Goal: Task Accomplishment & Management: Manage account settings

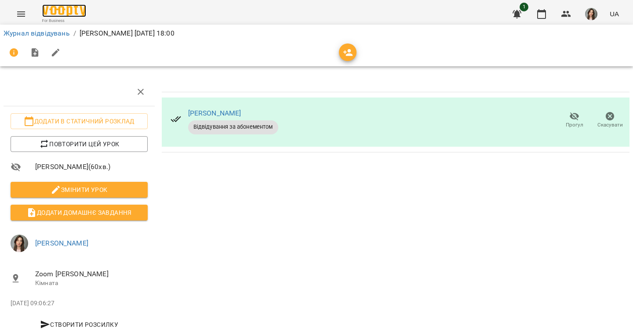
click at [61, 16] on img at bounding box center [64, 10] width 44 height 13
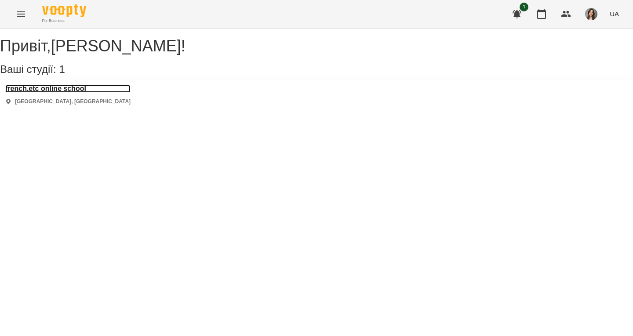
click at [47, 93] on h3 "french.etc online school" at bounding box center [67, 89] width 125 height 8
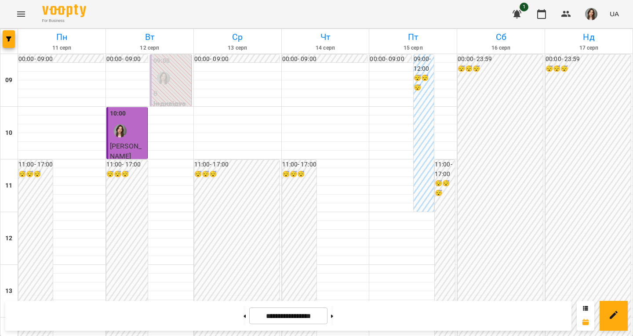
click at [425, 99] on div "09:00 - 12:00 😴😴😴" at bounding box center [423, 132] width 20 height 157
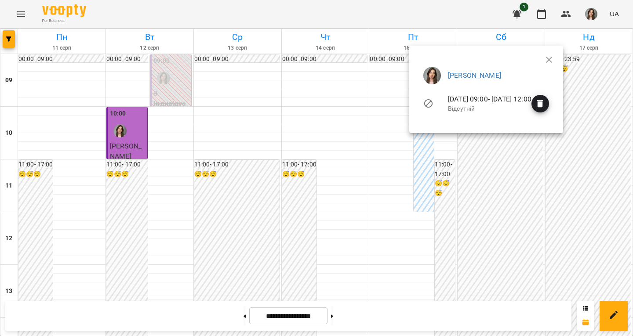
click at [421, 145] on div at bounding box center [316, 168] width 633 height 336
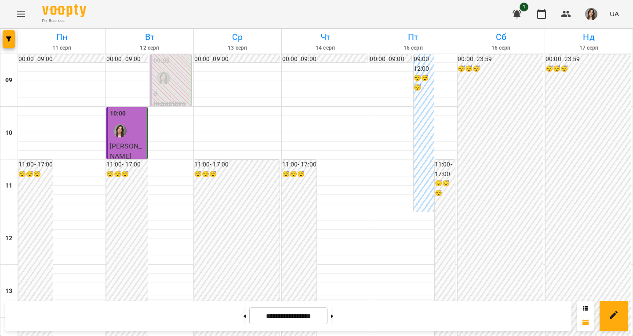
scroll to position [395, 0]
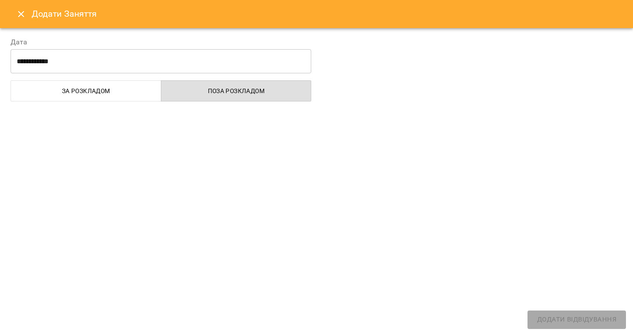
select select "**********"
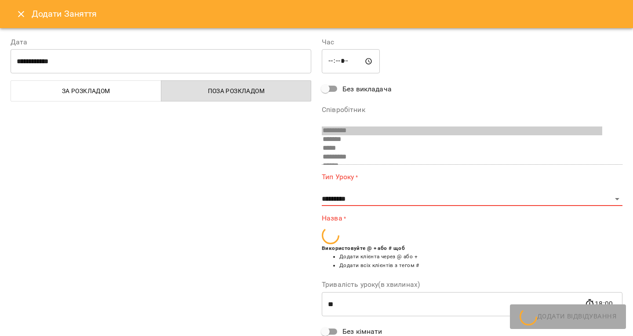
scroll to position [50, 0]
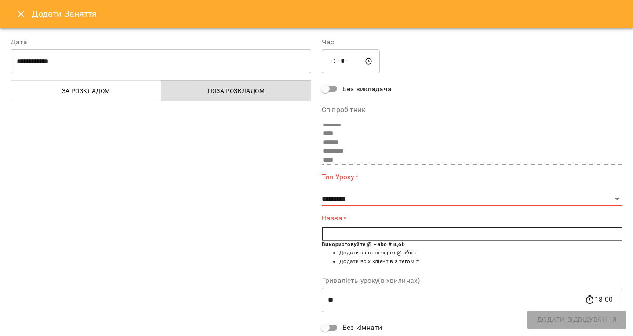
click at [22, 19] on button "Close" at bounding box center [21, 14] width 21 height 21
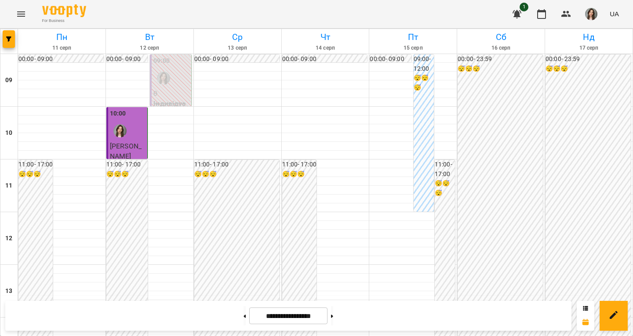
scroll to position [439, 0]
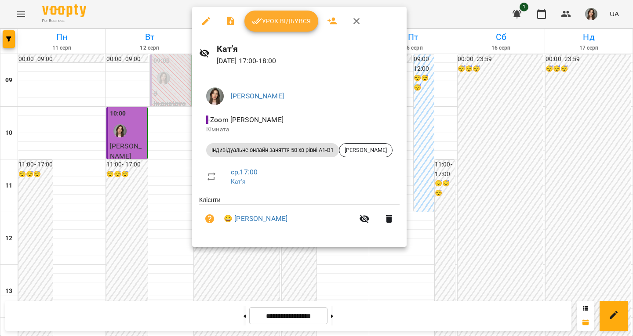
click at [289, 21] on span "Урок відбувся" at bounding box center [281, 21] width 60 height 11
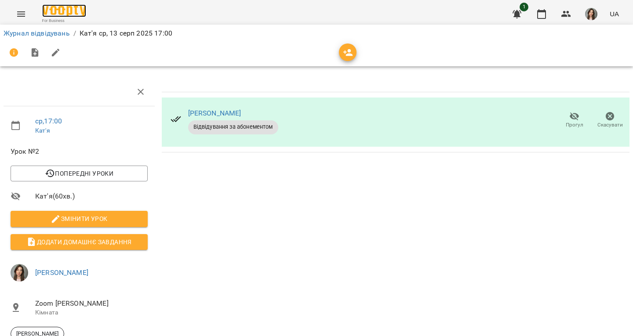
click at [70, 16] on img at bounding box center [64, 10] width 44 height 13
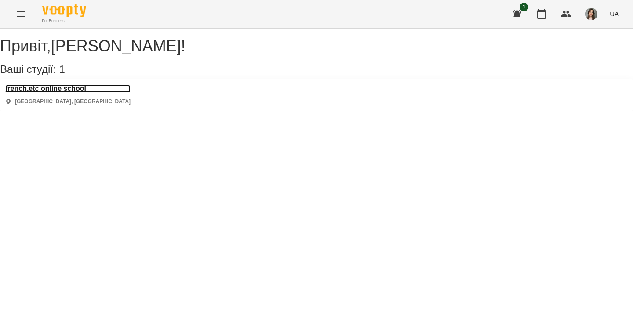
click at [51, 93] on h3 "french.etc online school" at bounding box center [67, 89] width 125 height 8
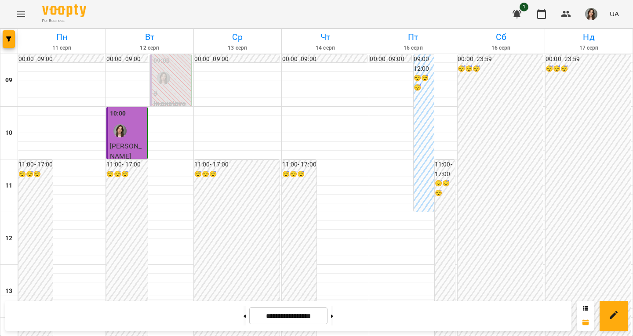
scroll to position [395, 0]
